Goal: Task Accomplishment & Management: Use online tool/utility

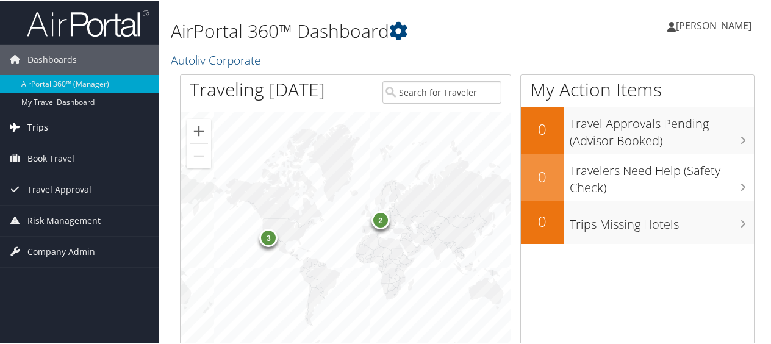
click at [40, 127] on span "Trips" at bounding box center [37, 126] width 21 height 31
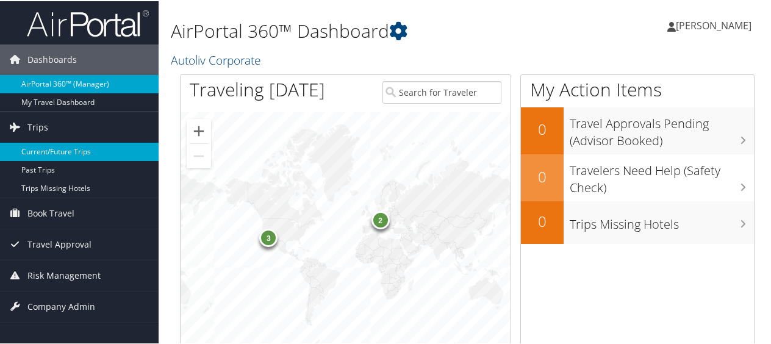
click at [51, 150] on link "Current/Future Trips" at bounding box center [79, 151] width 159 height 18
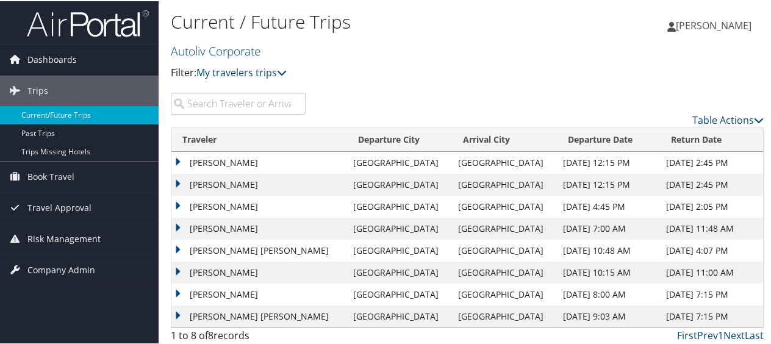
click at [201, 105] on input "search" at bounding box center [238, 103] width 135 height 22
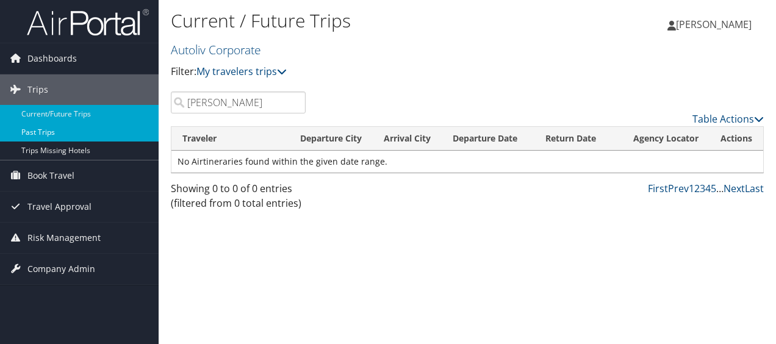
type input "Brian Seymour"
click at [32, 126] on link "Past Trips" at bounding box center [79, 132] width 159 height 18
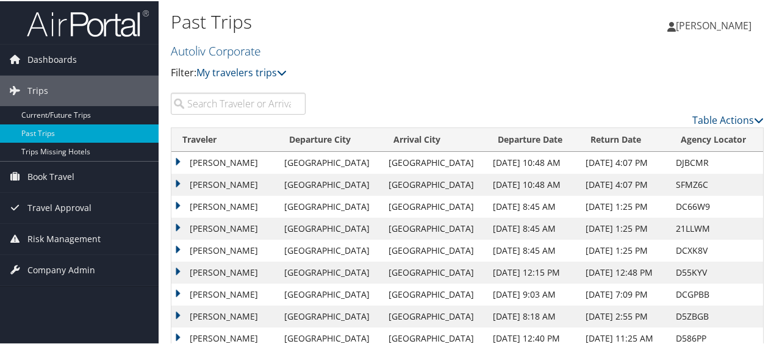
click at [214, 106] on input "search" at bounding box center [238, 103] width 135 height 22
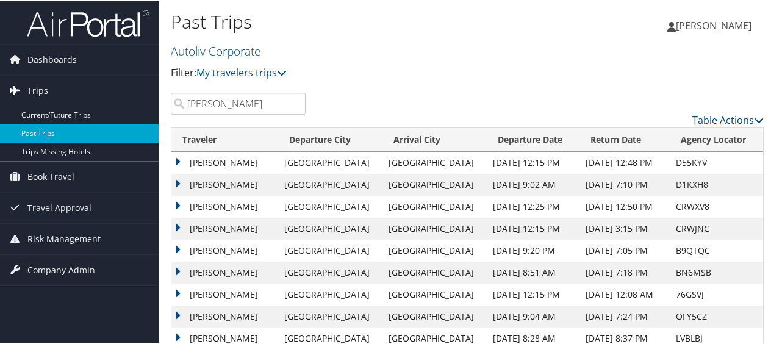
drag, startPoint x: 259, startPoint y: 101, endPoint x: 61, endPoint y: 98, distance: 197.7
click at [61, 98] on div "Dashboards AirPortal 360™ (Manager) My Travel Dashboard Trips Current/Future Tr…" at bounding box center [388, 196] width 776 height 392
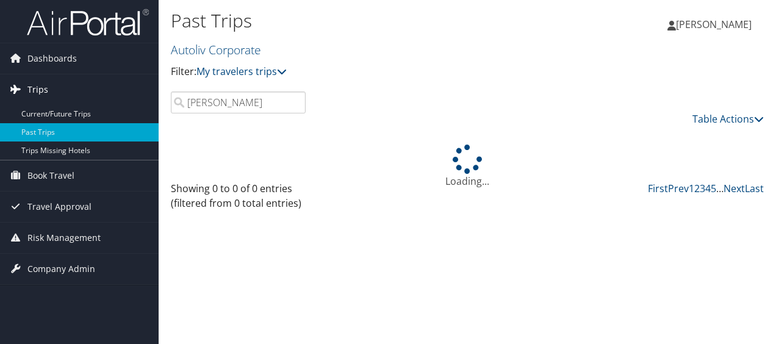
drag, startPoint x: 250, startPoint y: 104, endPoint x: 3, endPoint y: 82, distance: 248.1
click at [3, 82] on div "Dashboards AirPortal 360™ (Manager) My Travel Dashboard Trips Current/Future Tr…" at bounding box center [388, 172] width 776 height 344
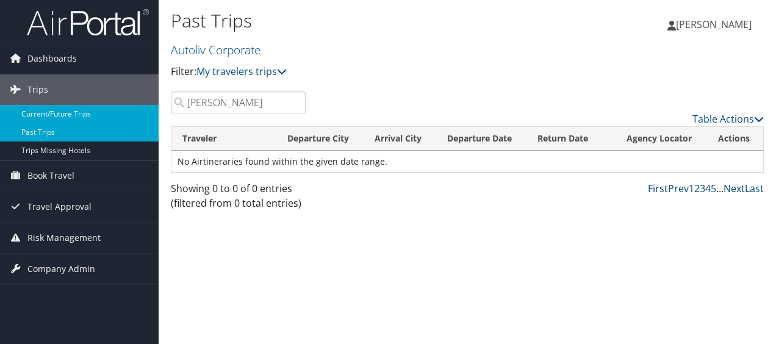
type input "Jai Thirmal-Raj"
click at [55, 115] on link "Current/Future Trips" at bounding box center [79, 114] width 159 height 18
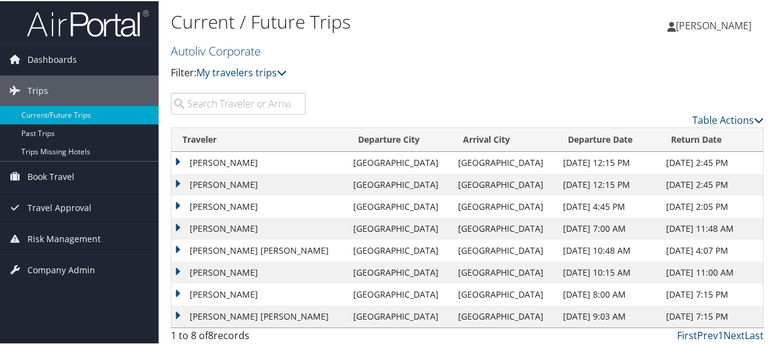
click at [193, 98] on input "search" at bounding box center [238, 103] width 135 height 22
paste input "Jai Thirmal-Raj"
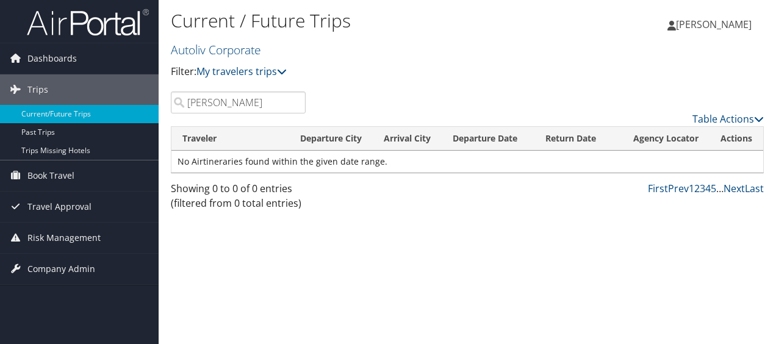
type input "Jai Thirmal-Raj"
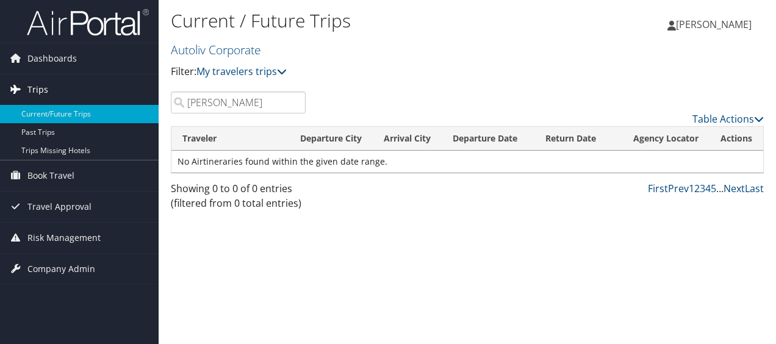
drag, startPoint x: 262, startPoint y: 101, endPoint x: 149, endPoint y: 98, distance: 113.5
click at [149, 98] on div "Dashboards AirPortal 360™ (Manager) My Travel Dashboard Trips Current/Future Tr…" at bounding box center [388, 172] width 776 height 344
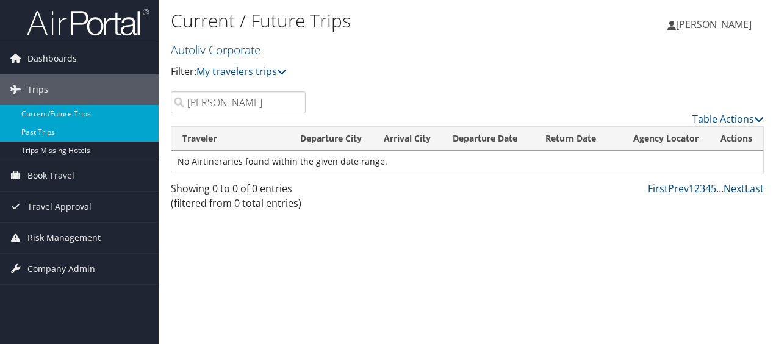
click at [27, 129] on link "Past Trips" at bounding box center [79, 132] width 159 height 18
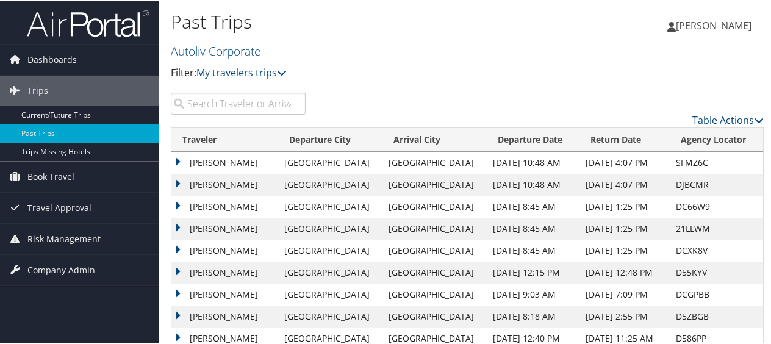
click at [195, 101] on input "search" at bounding box center [238, 103] width 135 height 22
paste input "[PERSON_NAME]"
type input "[PERSON_NAME]"
click at [200, 162] on td "[PERSON_NAME]" at bounding box center [224, 162] width 107 height 22
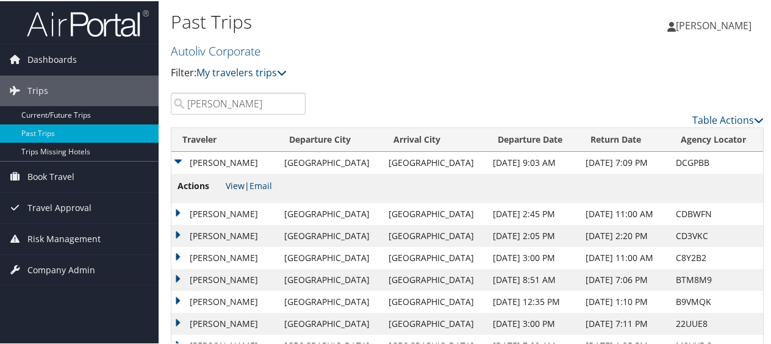
click at [234, 185] on link "View" at bounding box center [235, 185] width 19 height 12
click at [702, 20] on span "[PERSON_NAME]" at bounding box center [714, 24] width 76 height 13
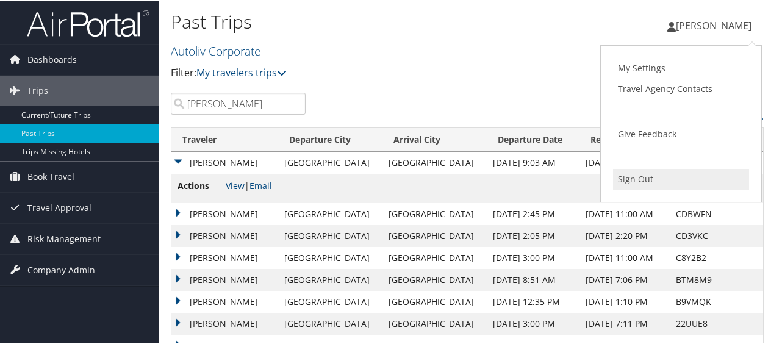
click at [637, 178] on link "Sign Out" at bounding box center [681, 178] width 136 height 21
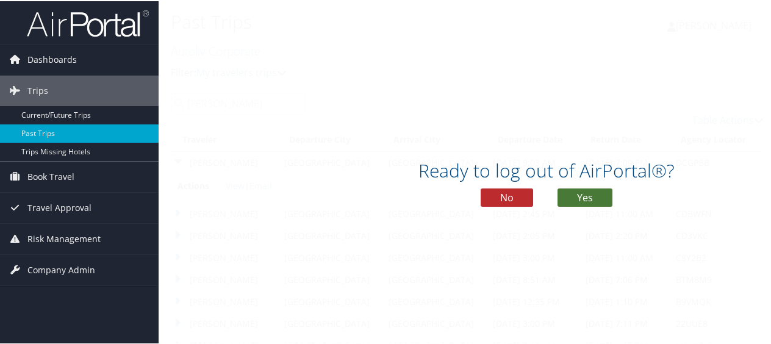
click at [576, 194] on button "Yes" at bounding box center [585, 196] width 55 height 18
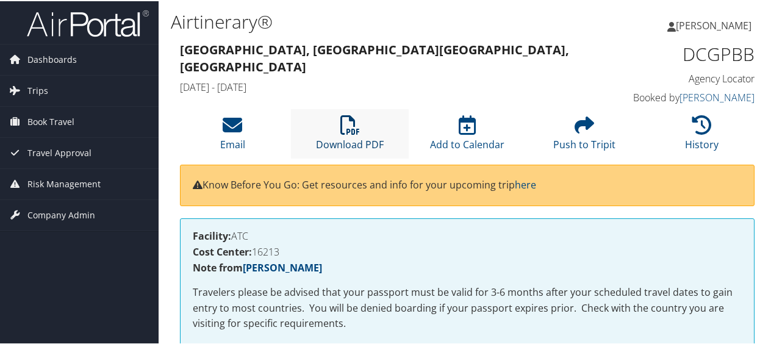
click at [340, 126] on icon at bounding box center [350, 124] width 20 height 20
